Goal: Information Seeking & Learning: Learn about a topic

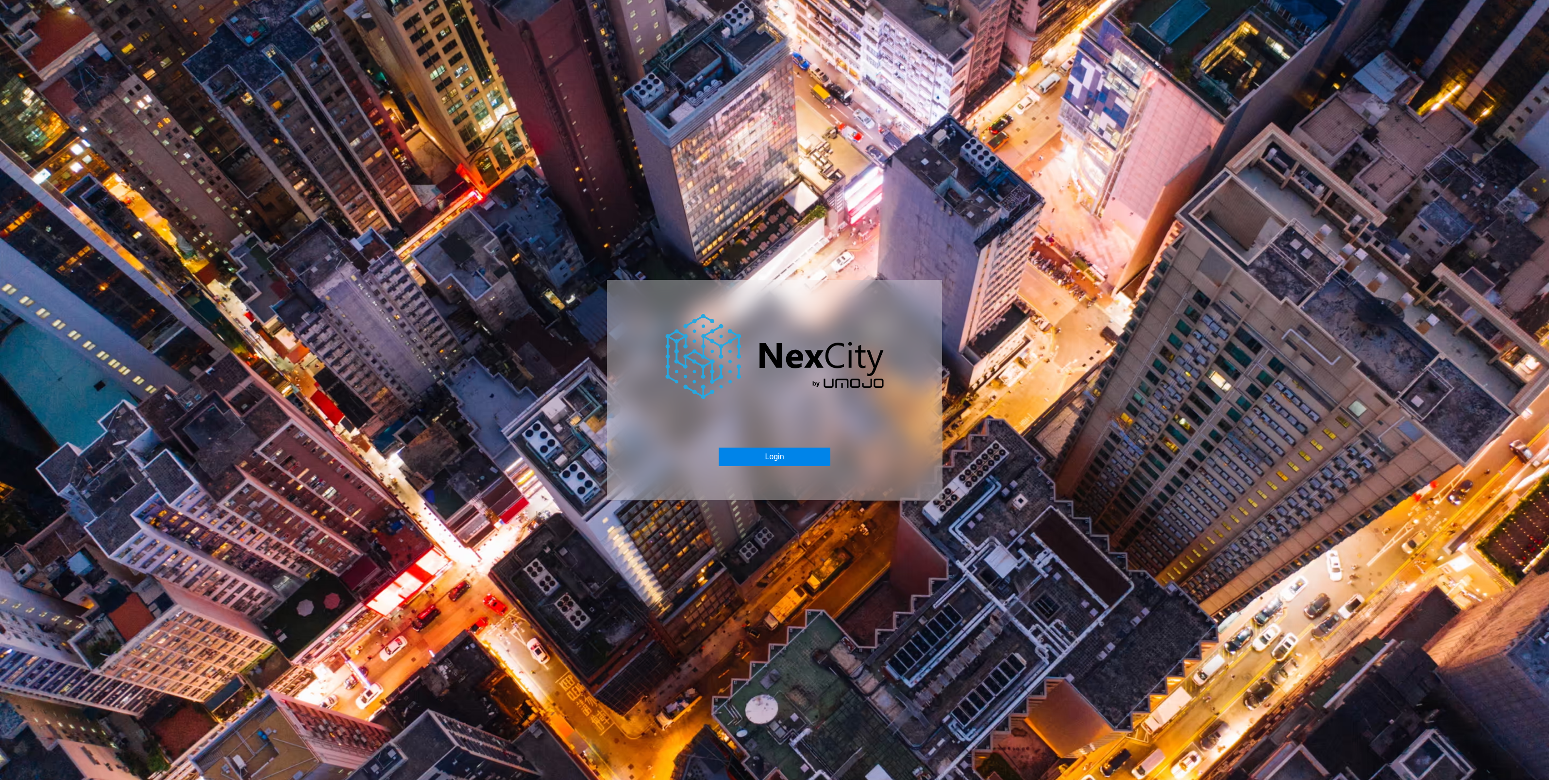
click at [763, 456] on button "Login" at bounding box center [774, 456] width 111 height 18
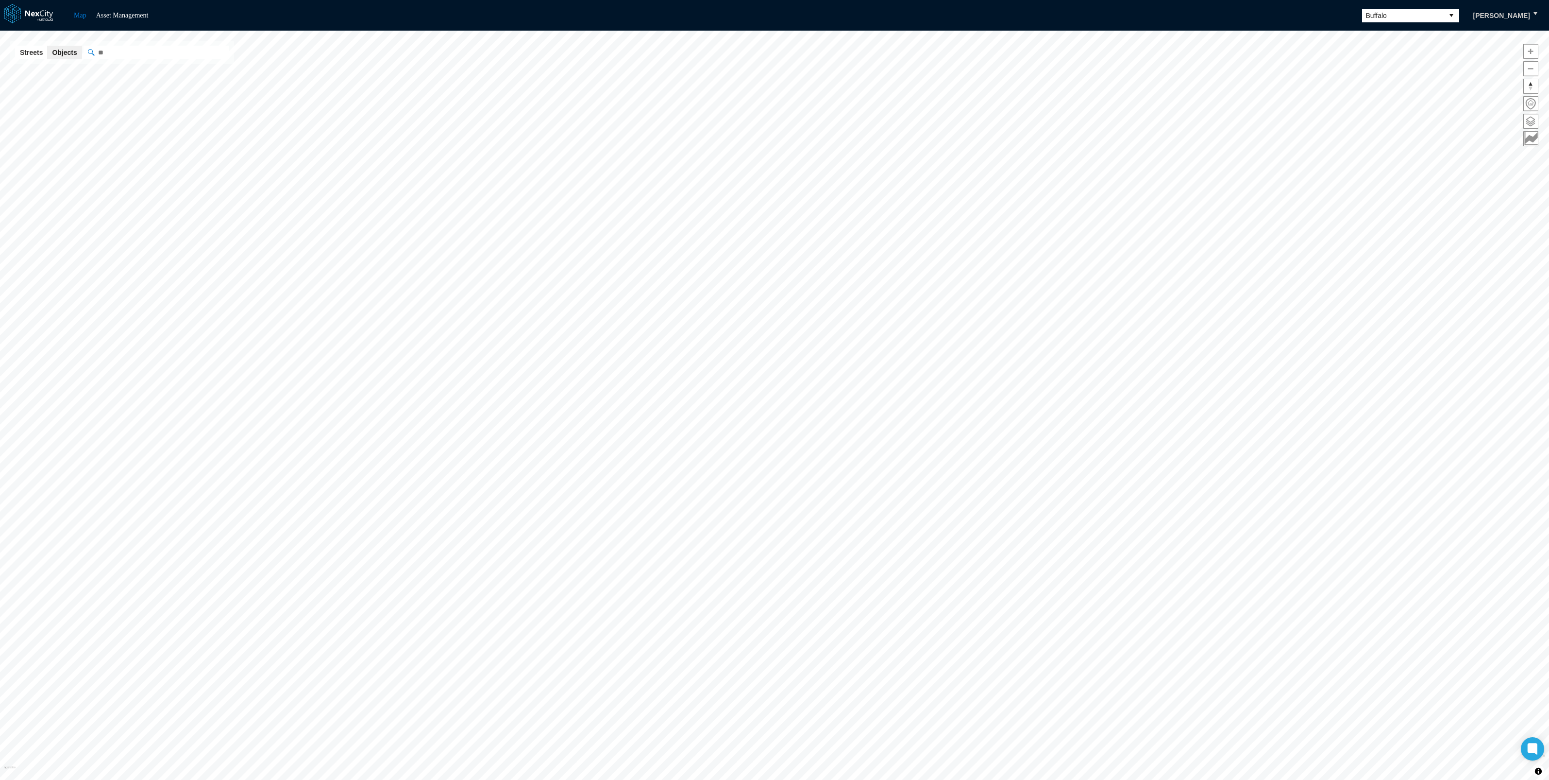
click at [1406, 17] on span "Buffalo" at bounding box center [1403, 16] width 74 height 10
click at [1390, 112] on li "[GEOGRAPHIC_DATA][PERSON_NAME]" at bounding box center [1413, 122] width 97 height 27
click at [1530, 119] on span at bounding box center [1531, 121] width 14 height 14
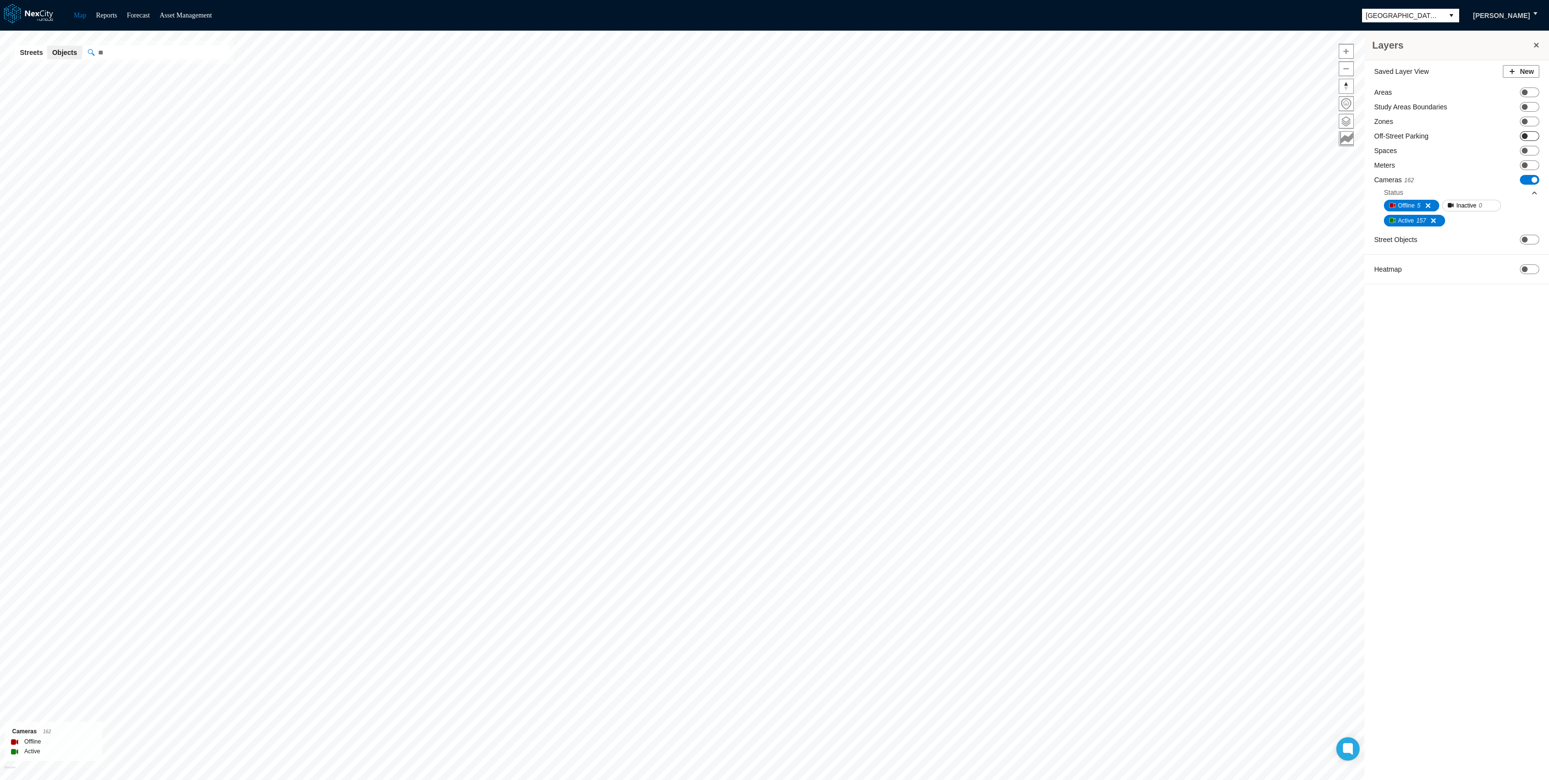
click at [1525, 133] on span at bounding box center [1525, 136] width 6 height 6
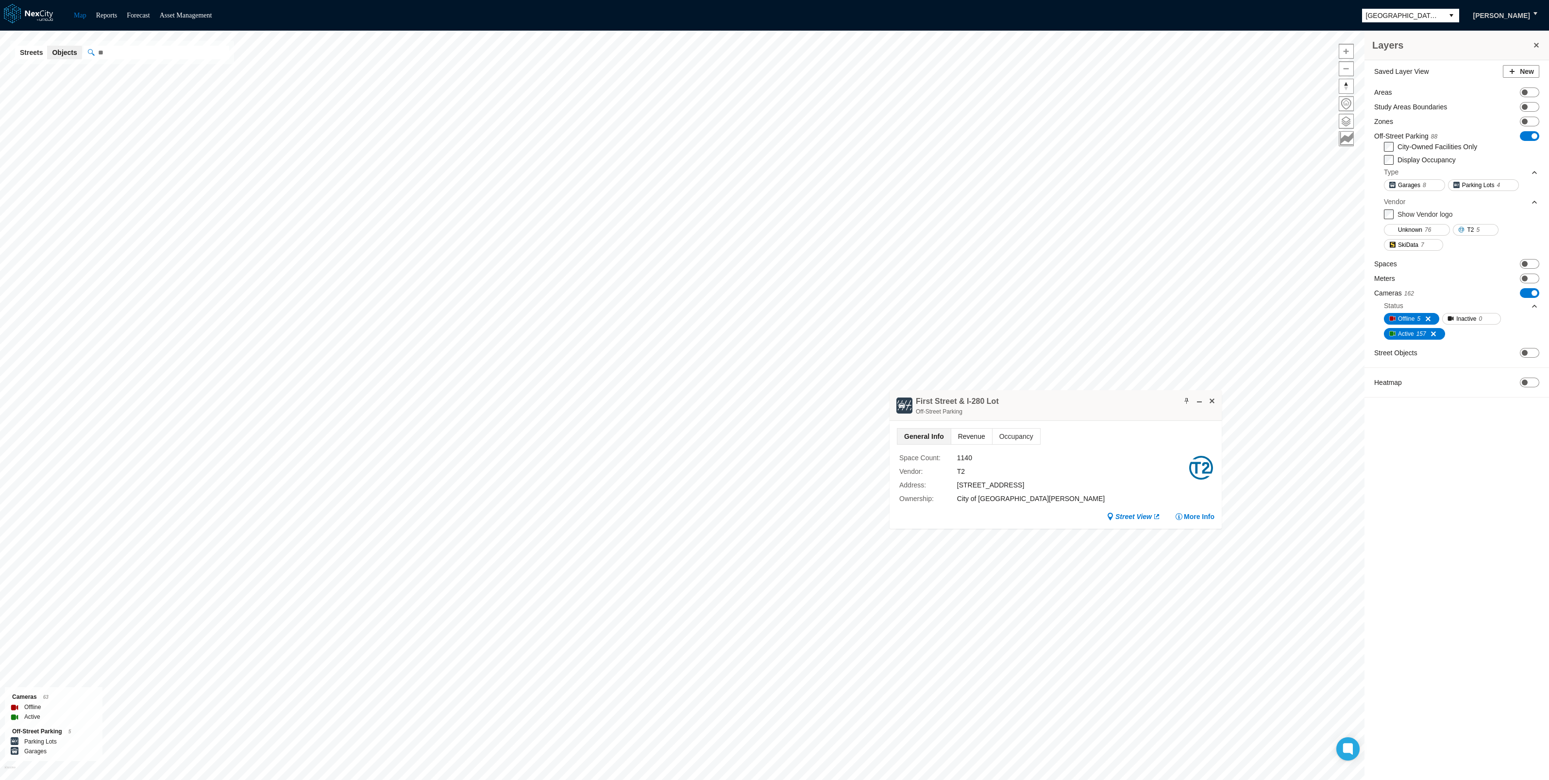
click at [974, 433] on span "Revenue" at bounding box center [971, 436] width 41 height 16
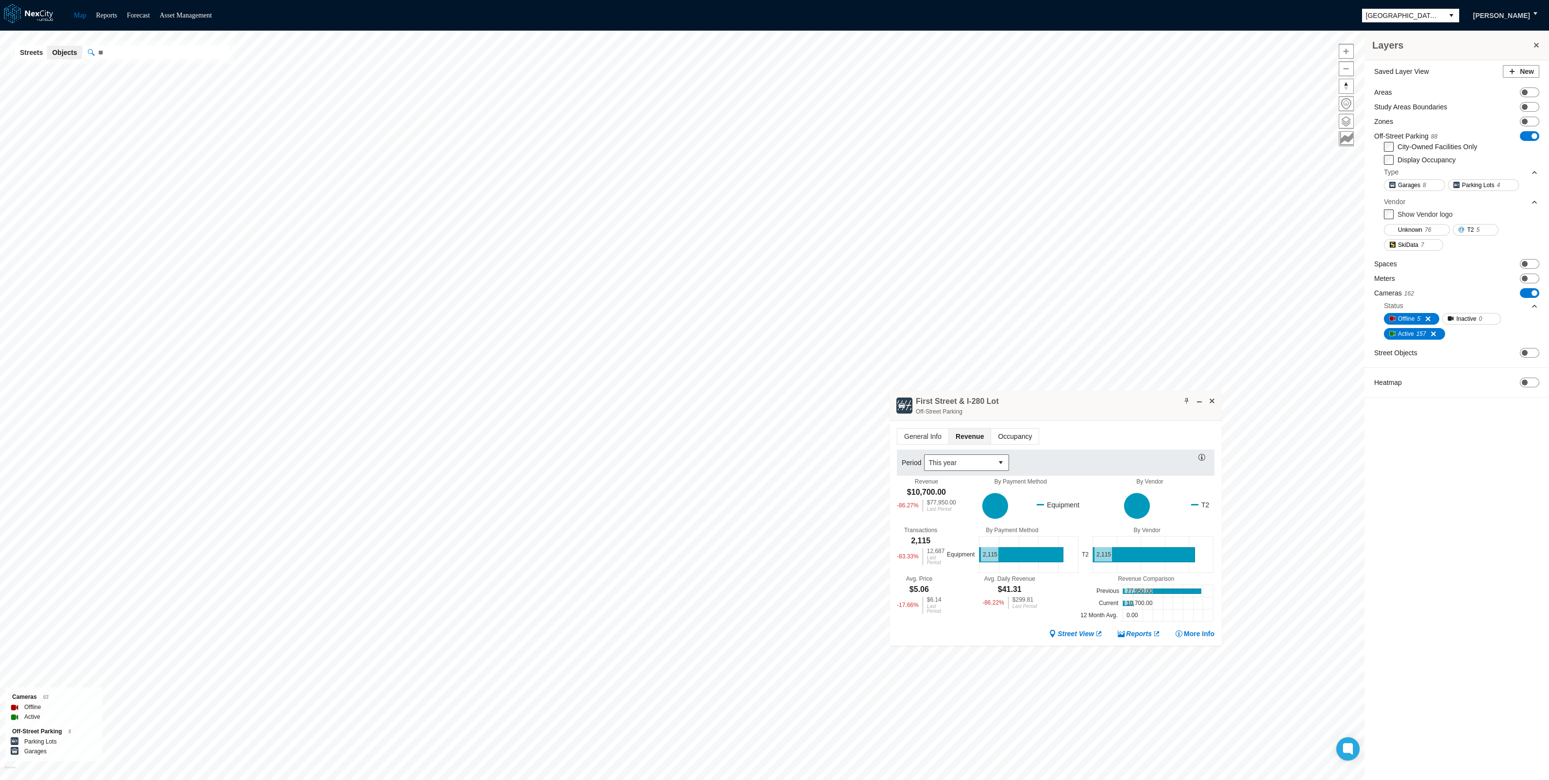
click at [1000, 432] on span "Occupancy" at bounding box center [1015, 436] width 48 height 16
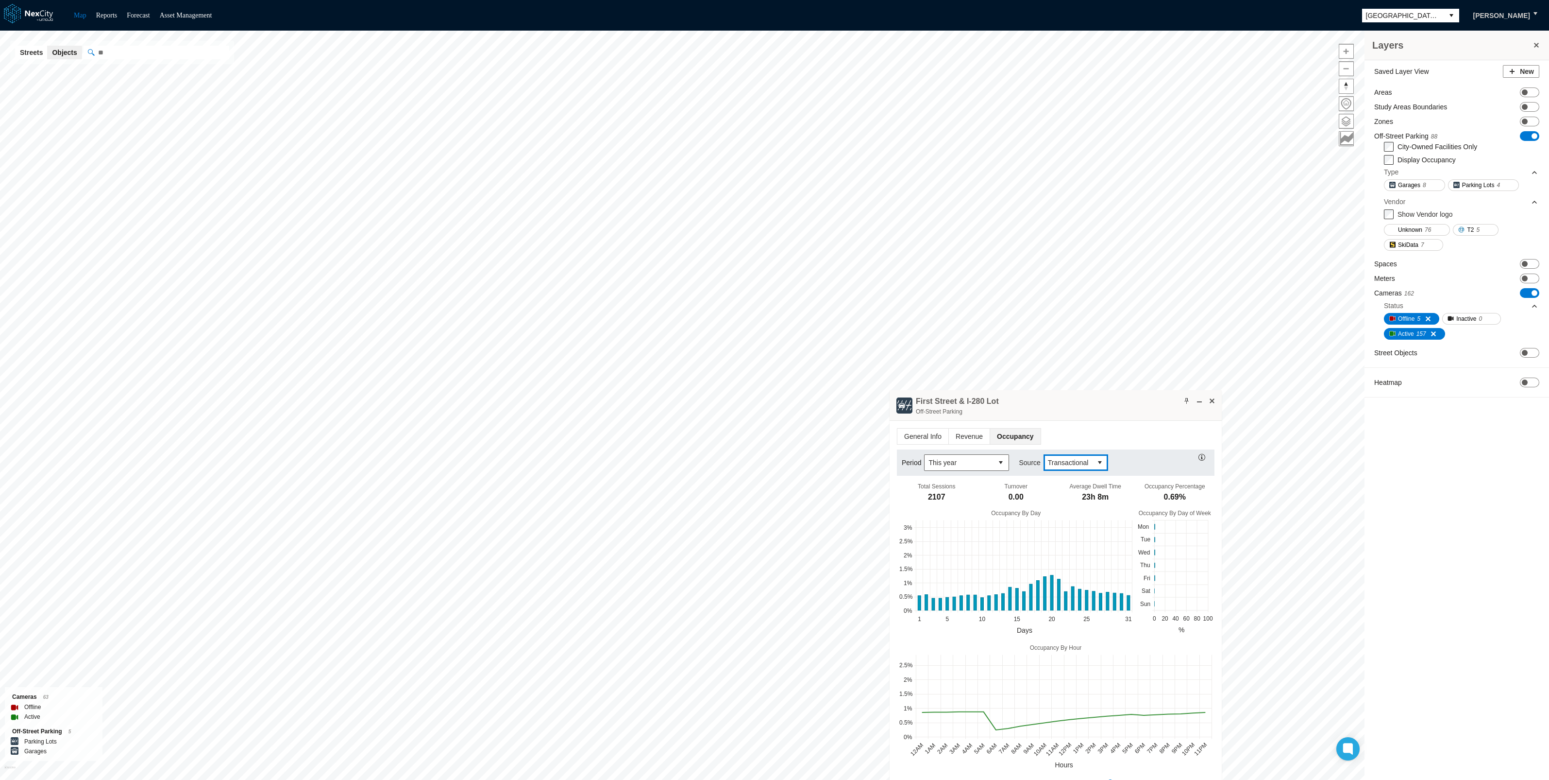
click at [1084, 458] on span "Transactional" at bounding box center [1068, 463] width 41 height 10
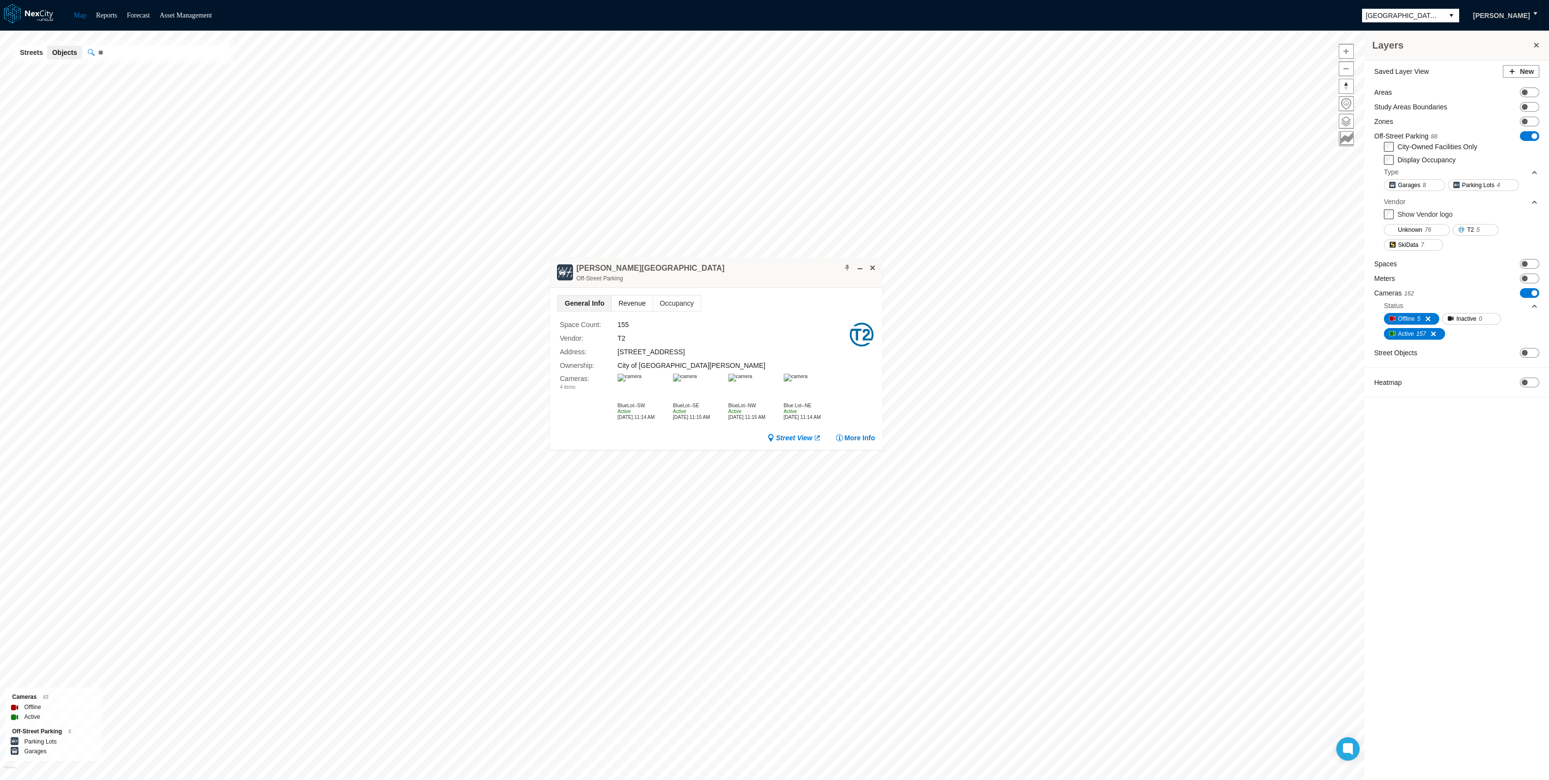
click at [627, 304] on span "Revenue" at bounding box center [632, 303] width 41 height 16
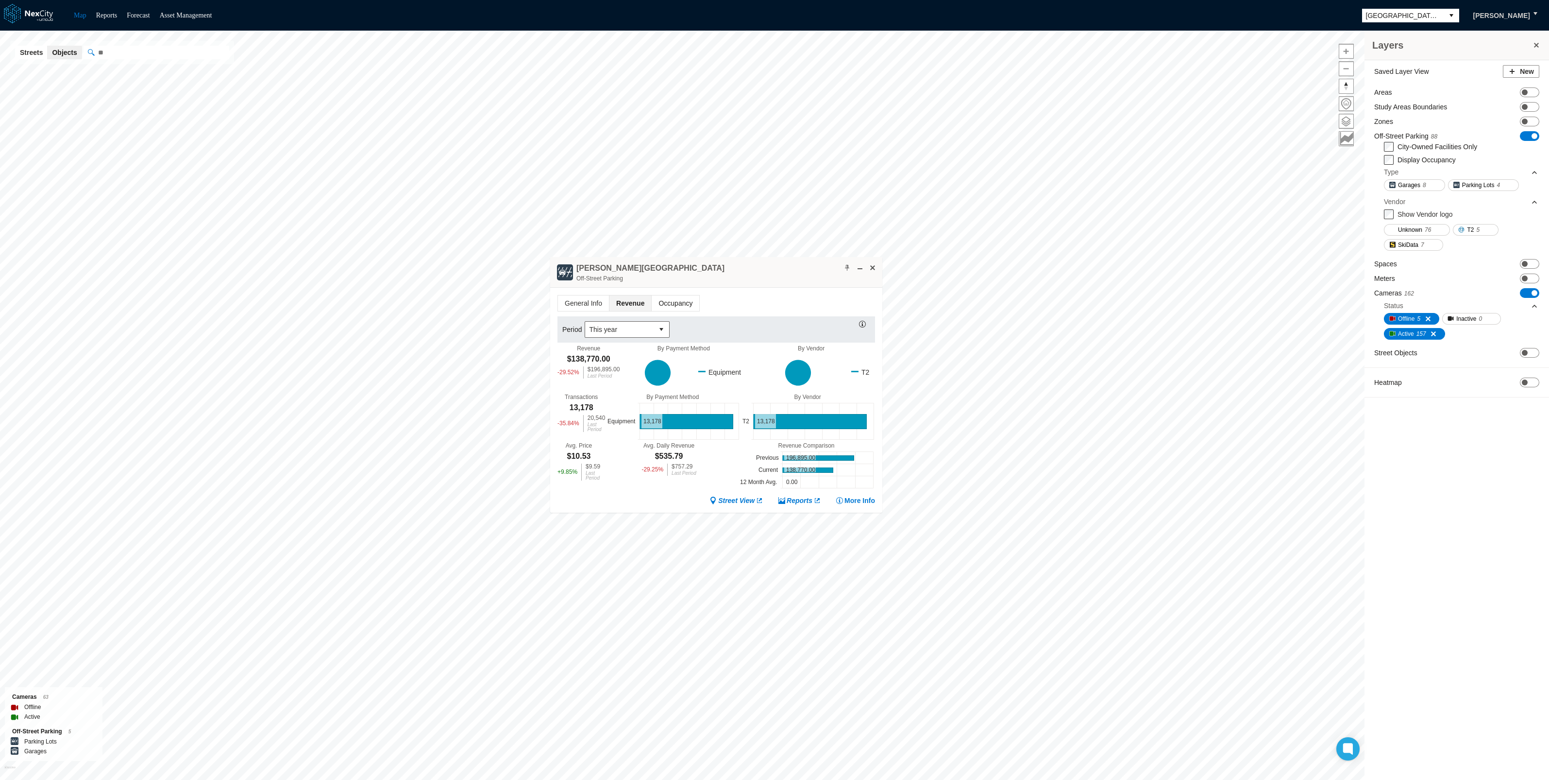
click at [663, 304] on span "Occupancy" at bounding box center [676, 303] width 48 height 16
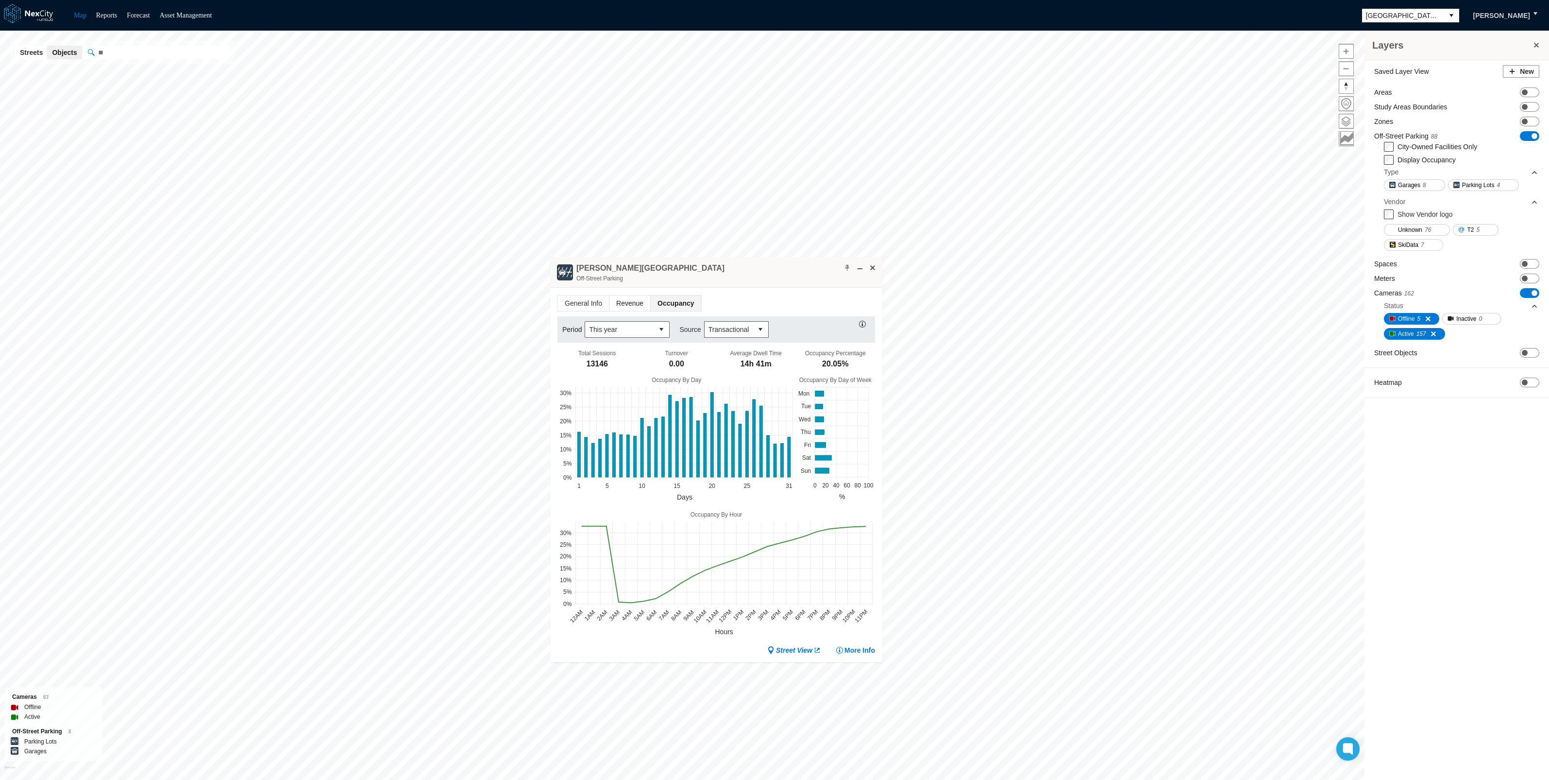
click at [635, 299] on span "Revenue" at bounding box center [630, 303] width 41 height 16
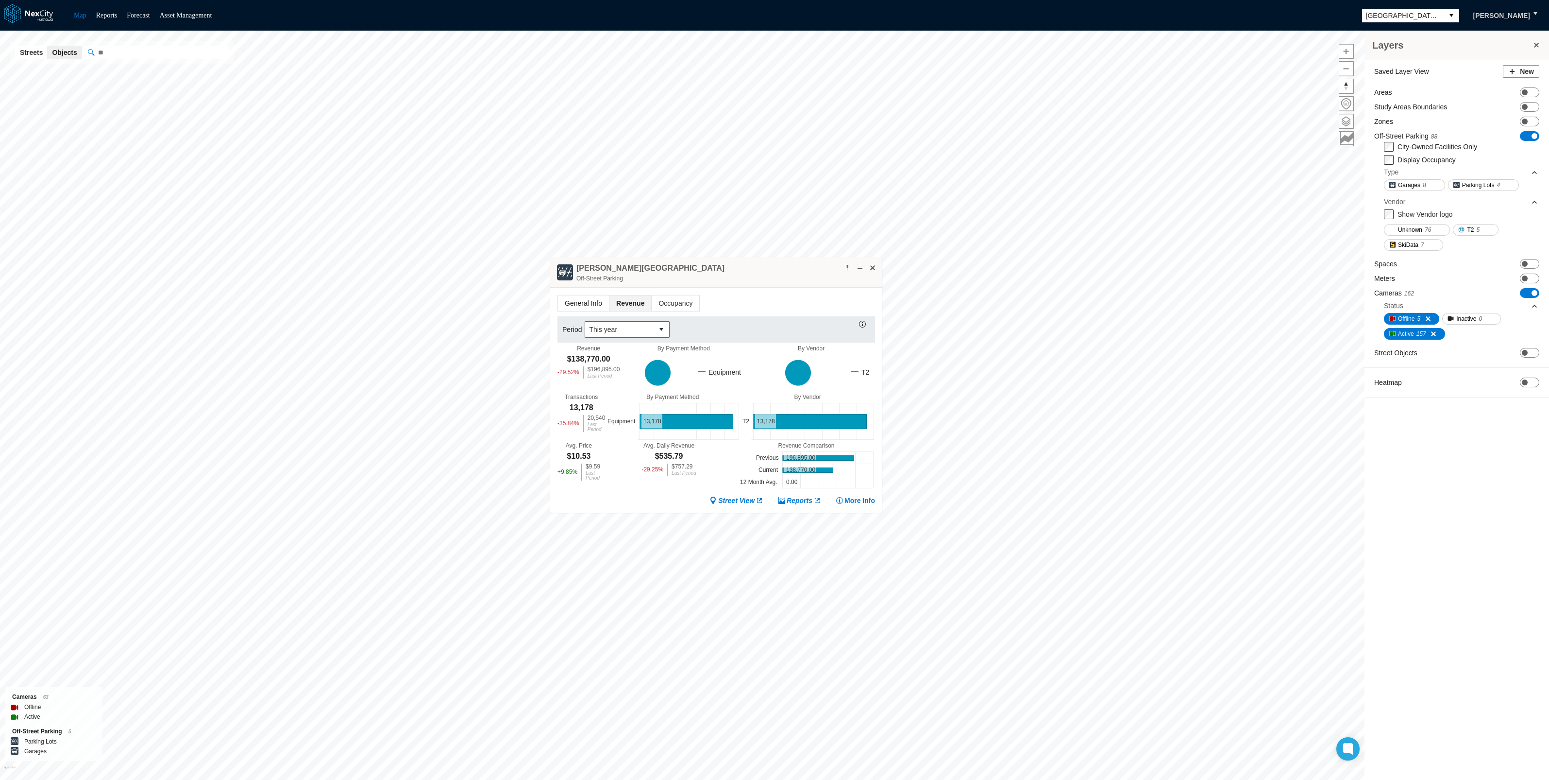
click at [571, 301] on span "General Info" at bounding box center [583, 303] width 51 height 16
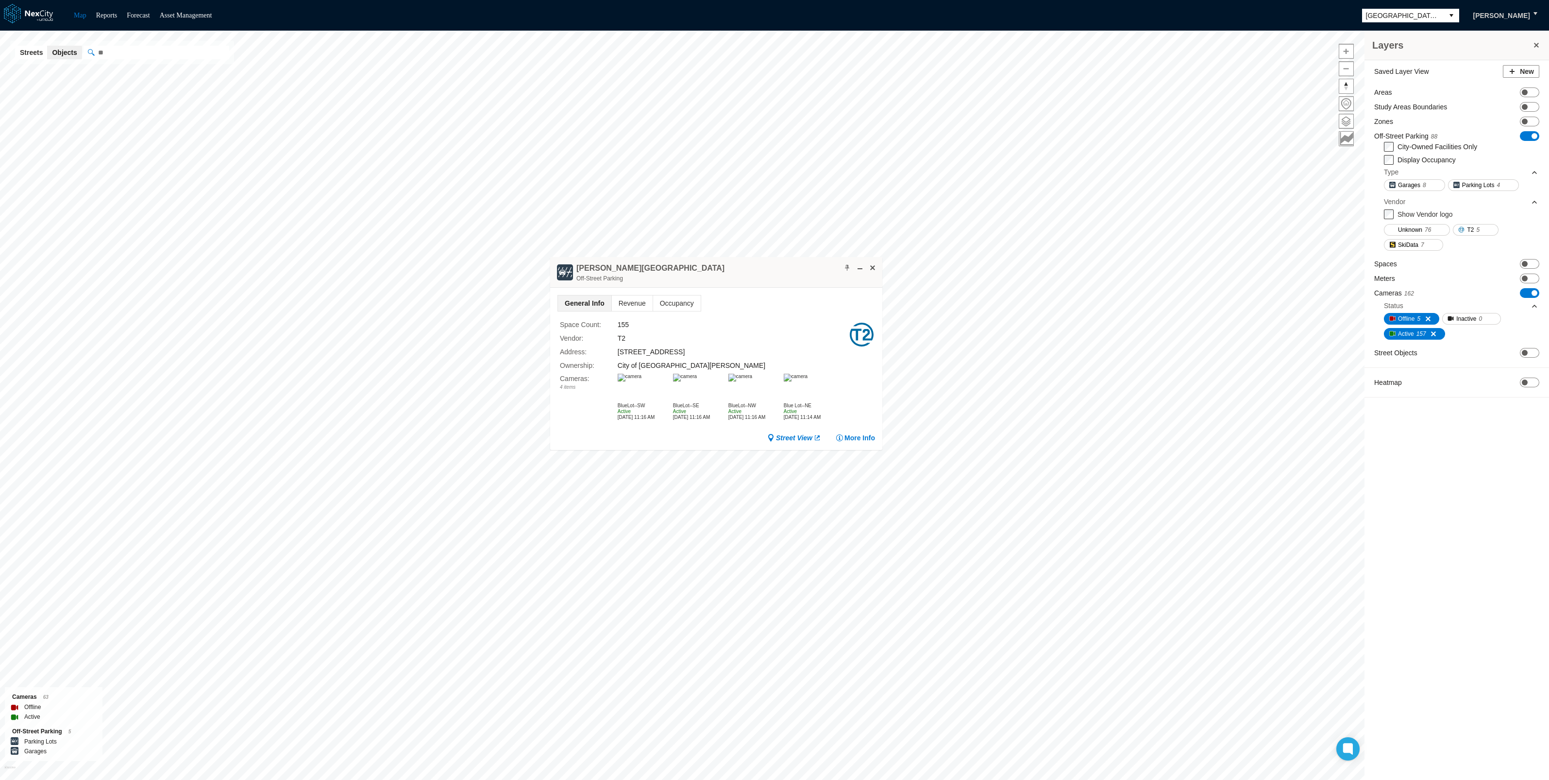
click at [642, 381] on img at bounding box center [630, 377] width 24 height 8
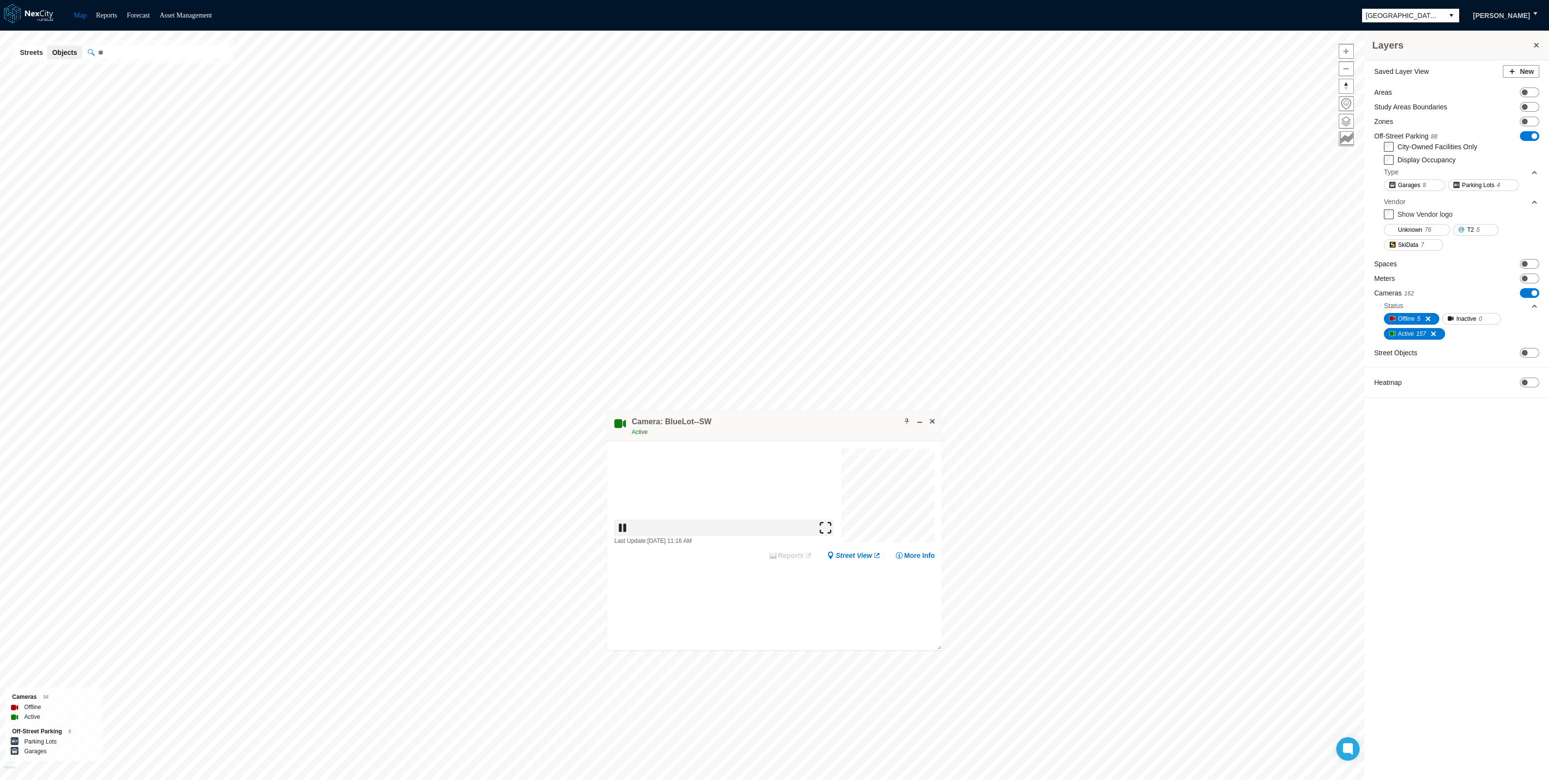
click at [831, 533] on img at bounding box center [826, 527] width 12 height 12
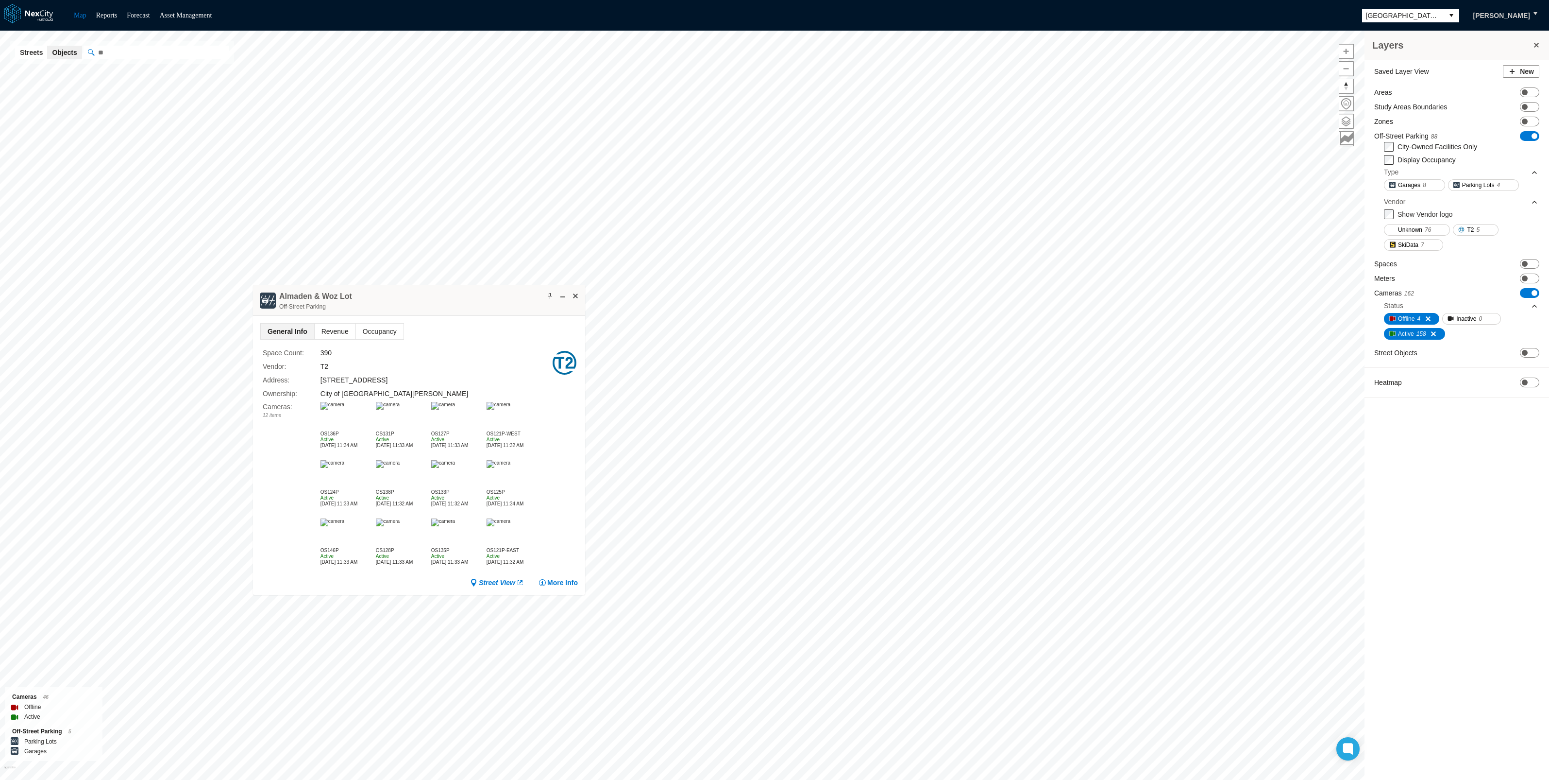
click at [328, 330] on span "Revenue" at bounding box center [335, 331] width 41 height 16
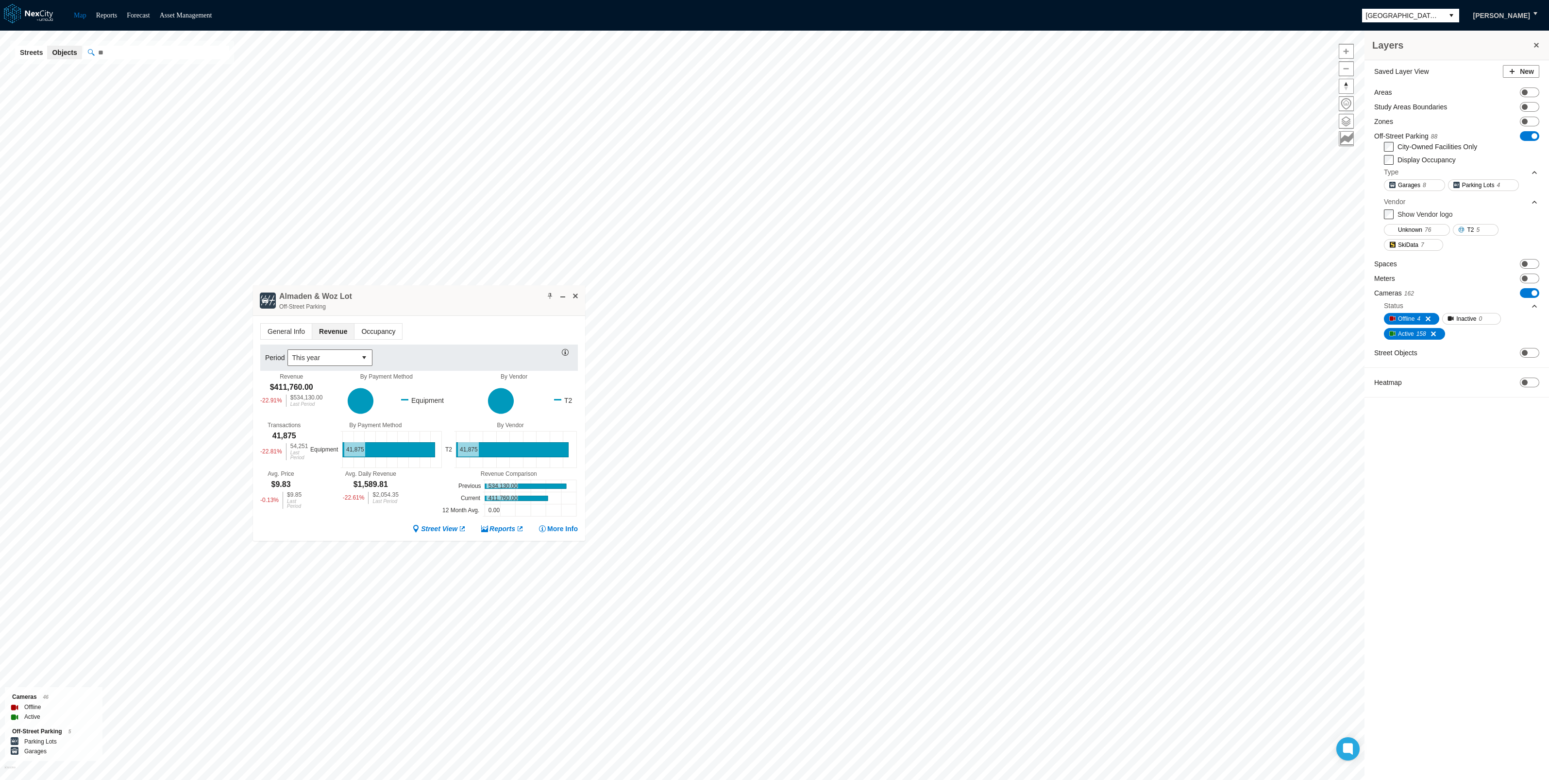
click at [375, 326] on span "Occupancy" at bounding box center [379, 331] width 48 height 16
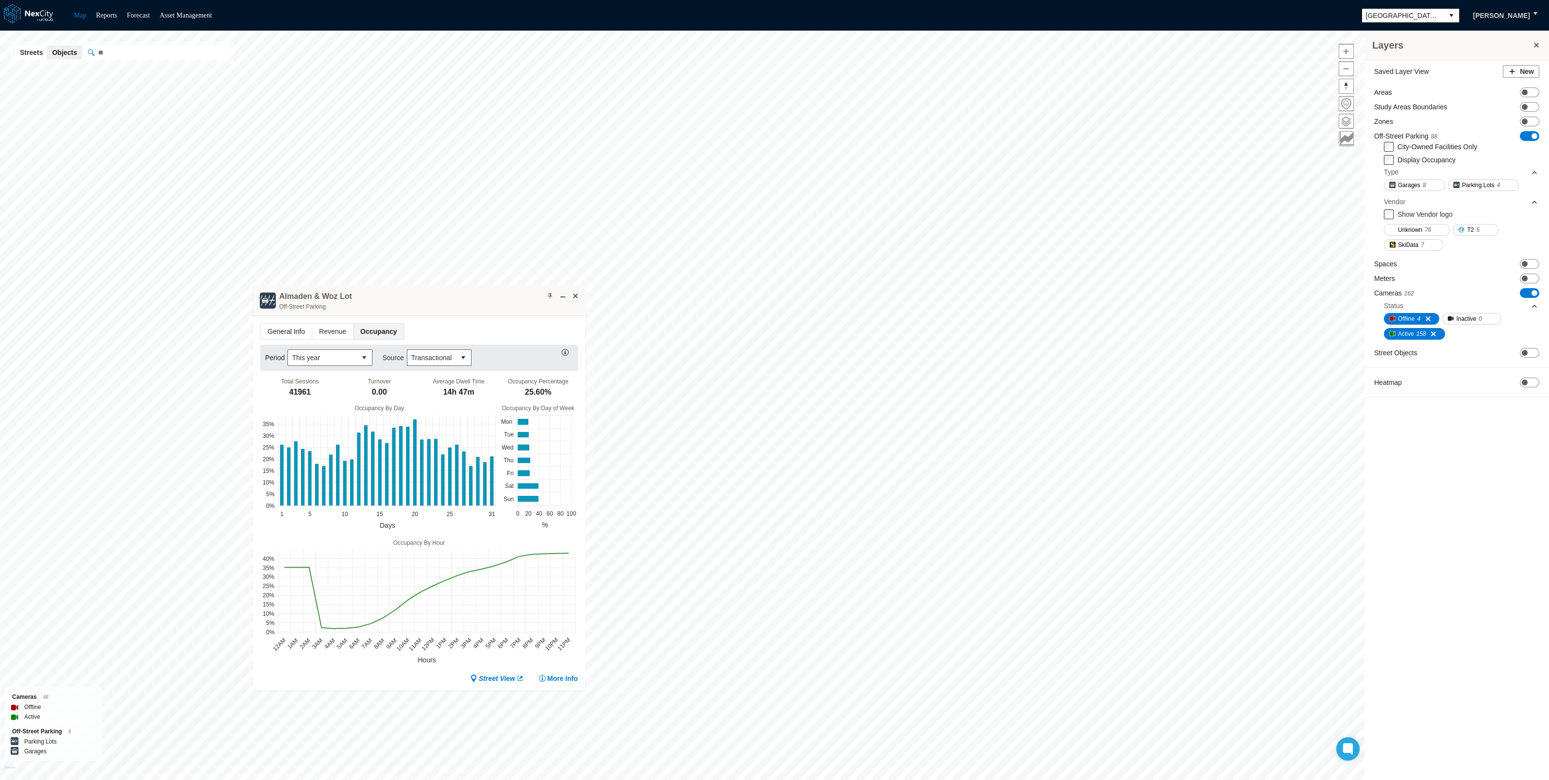
click at [273, 327] on span "General Info" at bounding box center [286, 331] width 51 height 16
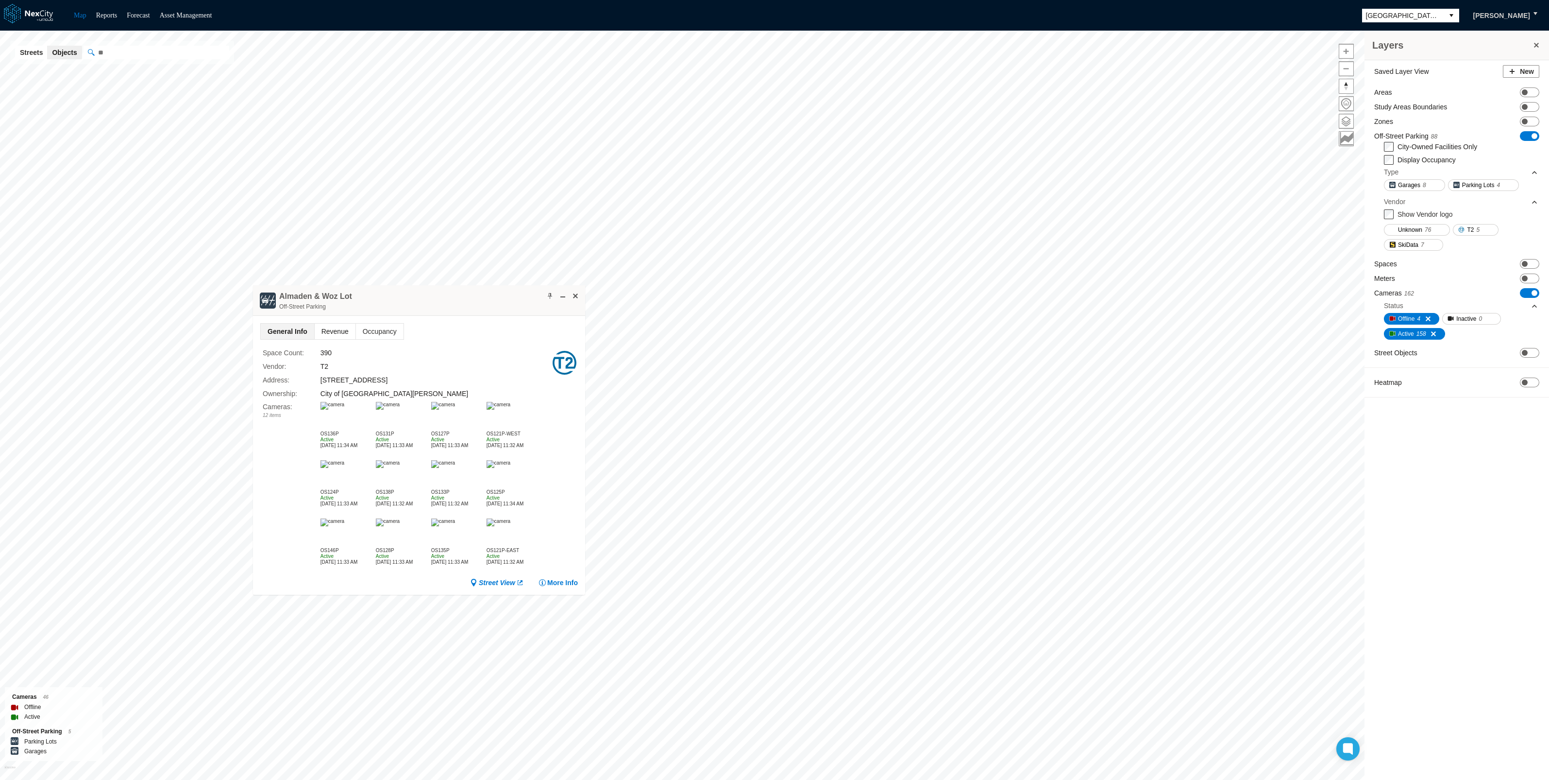
click at [328, 334] on span "Revenue" at bounding box center [335, 331] width 41 height 16
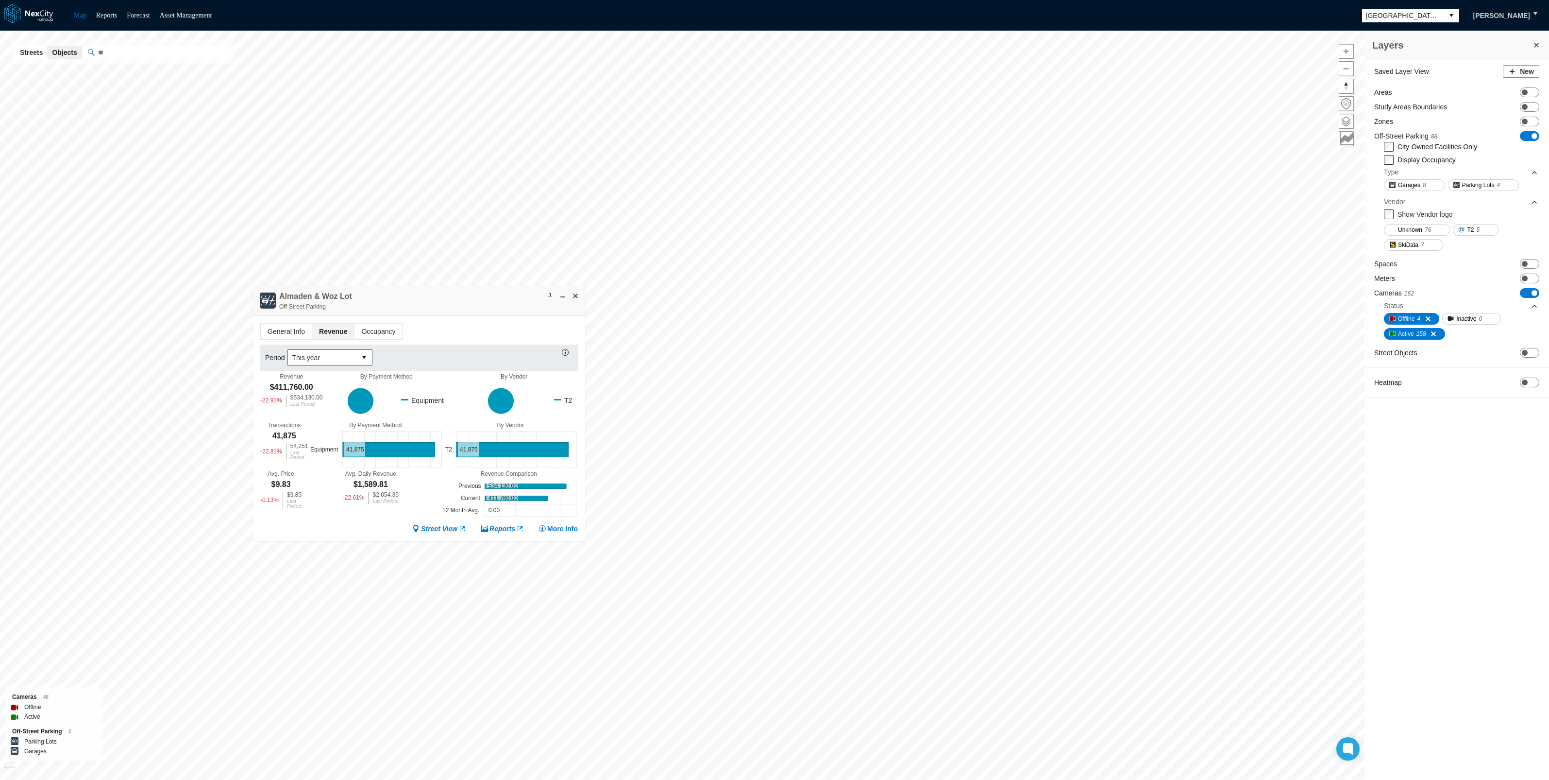
click at [501, 532] on div "General Info Revenue Occupancy Period This year Revenue $411,760.00 -22.91 % $5…" at bounding box center [419, 428] width 332 height 225
click at [499, 529] on link "Reports" at bounding box center [502, 529] width 43 height 10
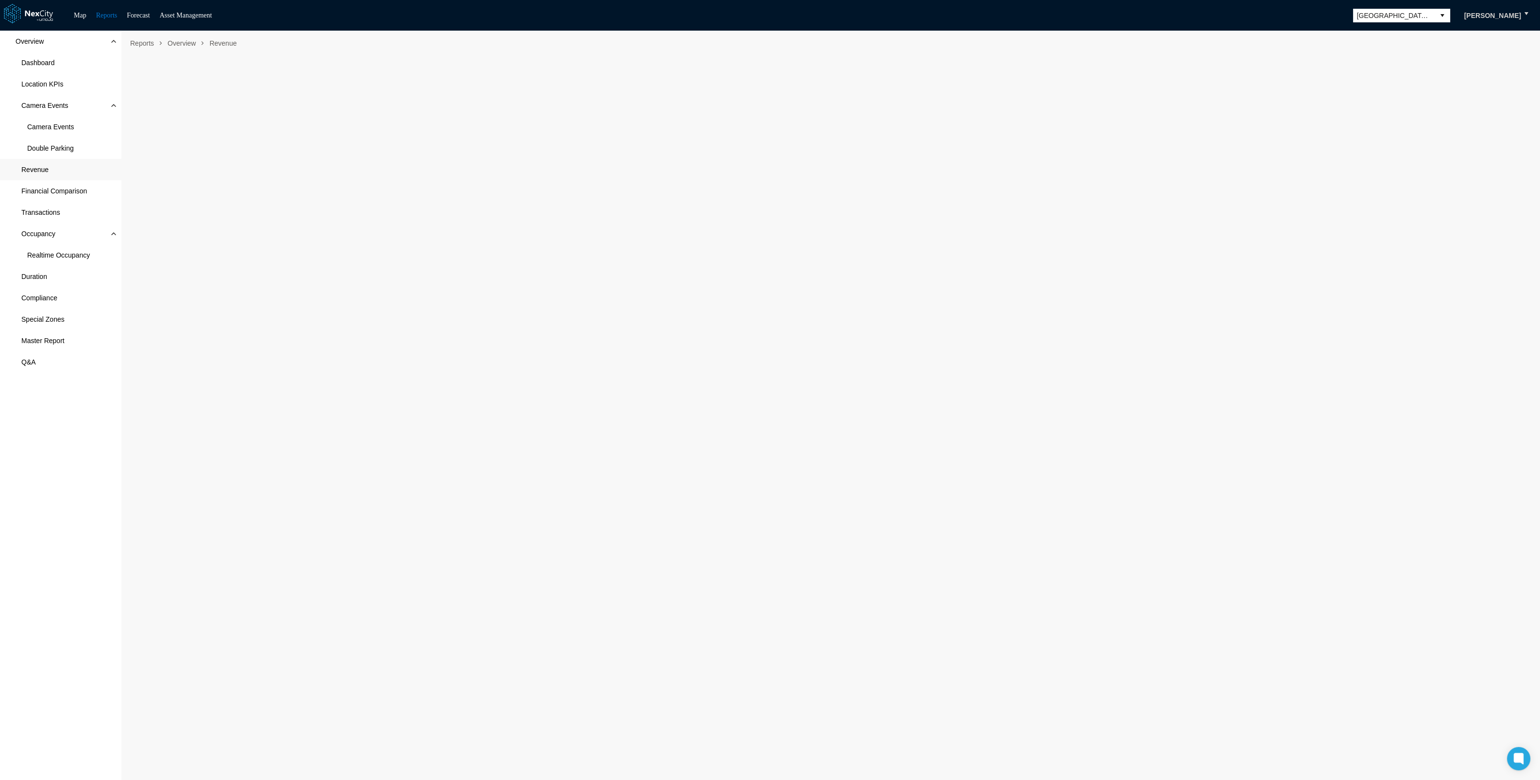
scroll to position [5, 0]
